Goal: Transaction & Acquisition: Subscribe to service/newsletter

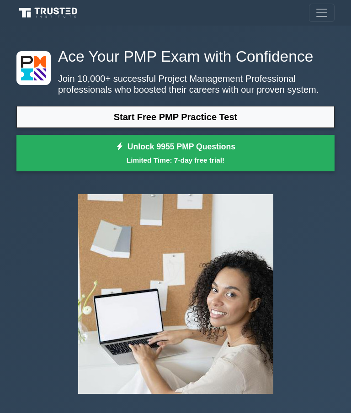
click at [44, 15] on icon at bounding box center [49, 12] width 66 height 13
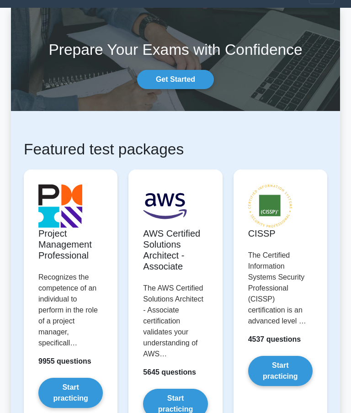
scroll to position [18, 0]
click at [284, 372] on link "Start practicing" at bounding box center [280, 371] width 64 height 30
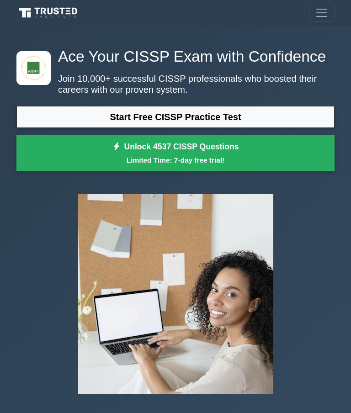
click at [323, 18] on span "Toggle navigation" at bounding box center [322, 13] width 14 height 14
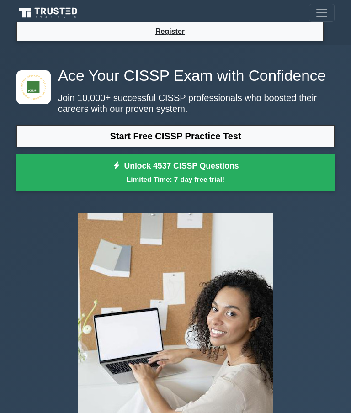
click at [175, 31] on link "Register" at bounding box center [170, 31] width 40 height 11
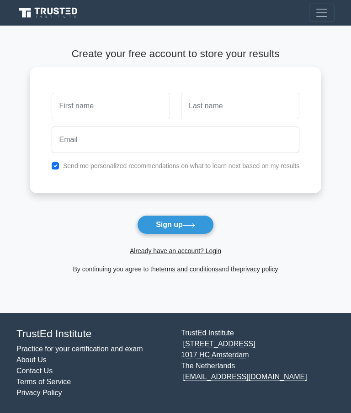
click at [164, 254] on link "Already have an account? Login" at bounding box center [175, 250] width 91 height 7
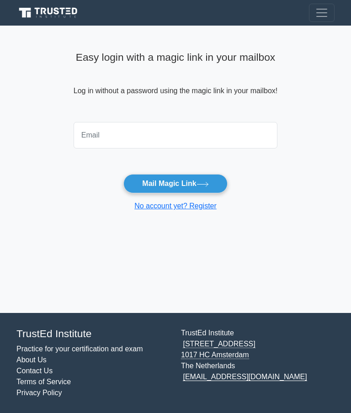
click at [85, 138] on input "email" at bounding box center [176, 135] width 204 height 26
type input "[PERSON_NAME]"
